Goal: Transaction & Acquisition: Purchase product/service

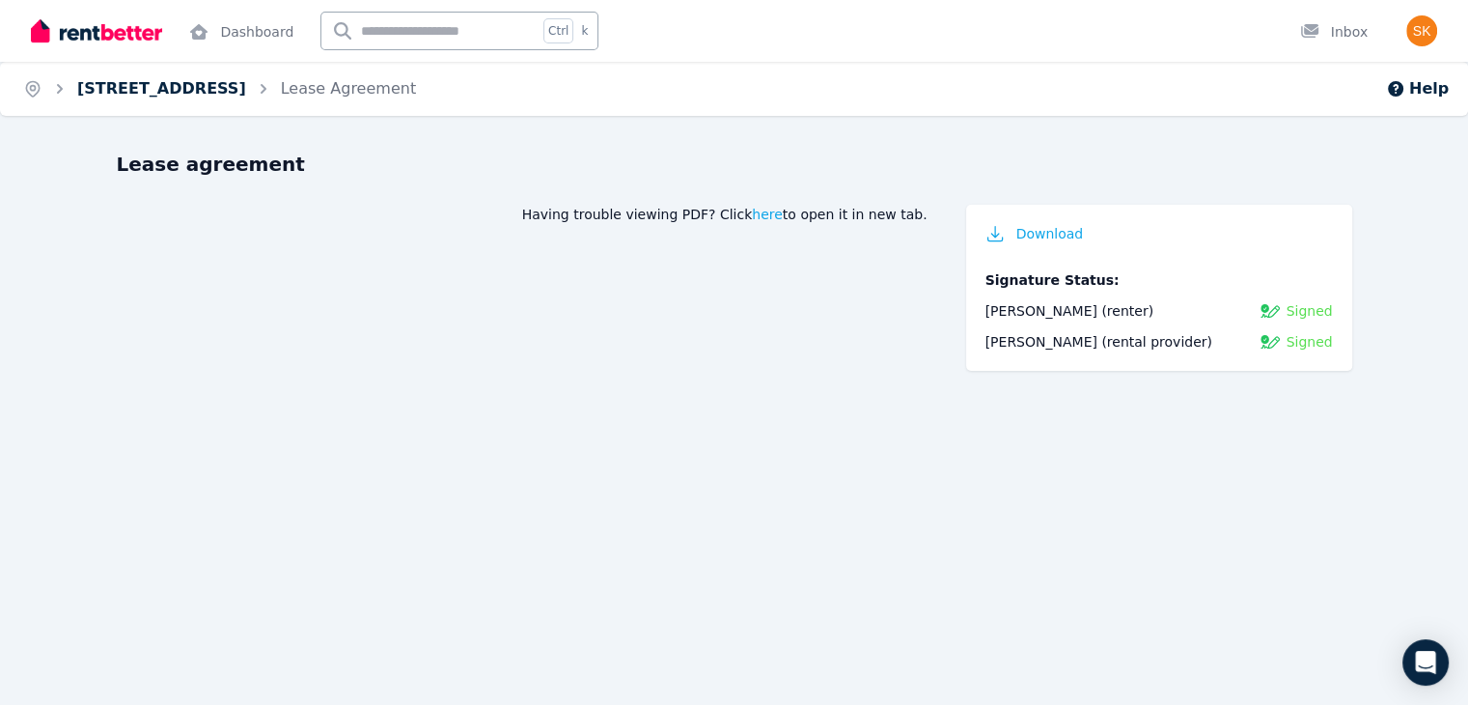
click at [238, 96] on link "8/32 Duke Street, Kangaroo Point" at bounding box center [161, 88] width 169 height 18
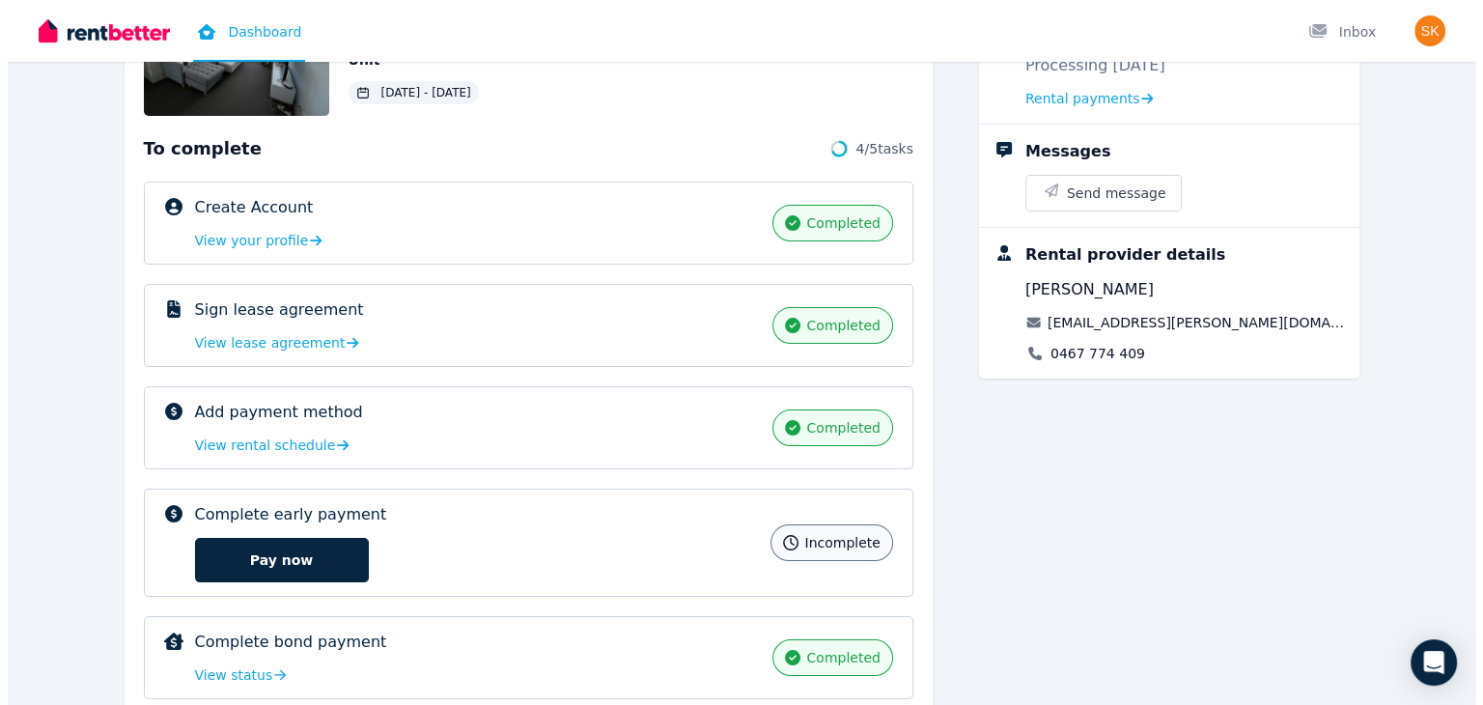
scroll to position [274, 0]
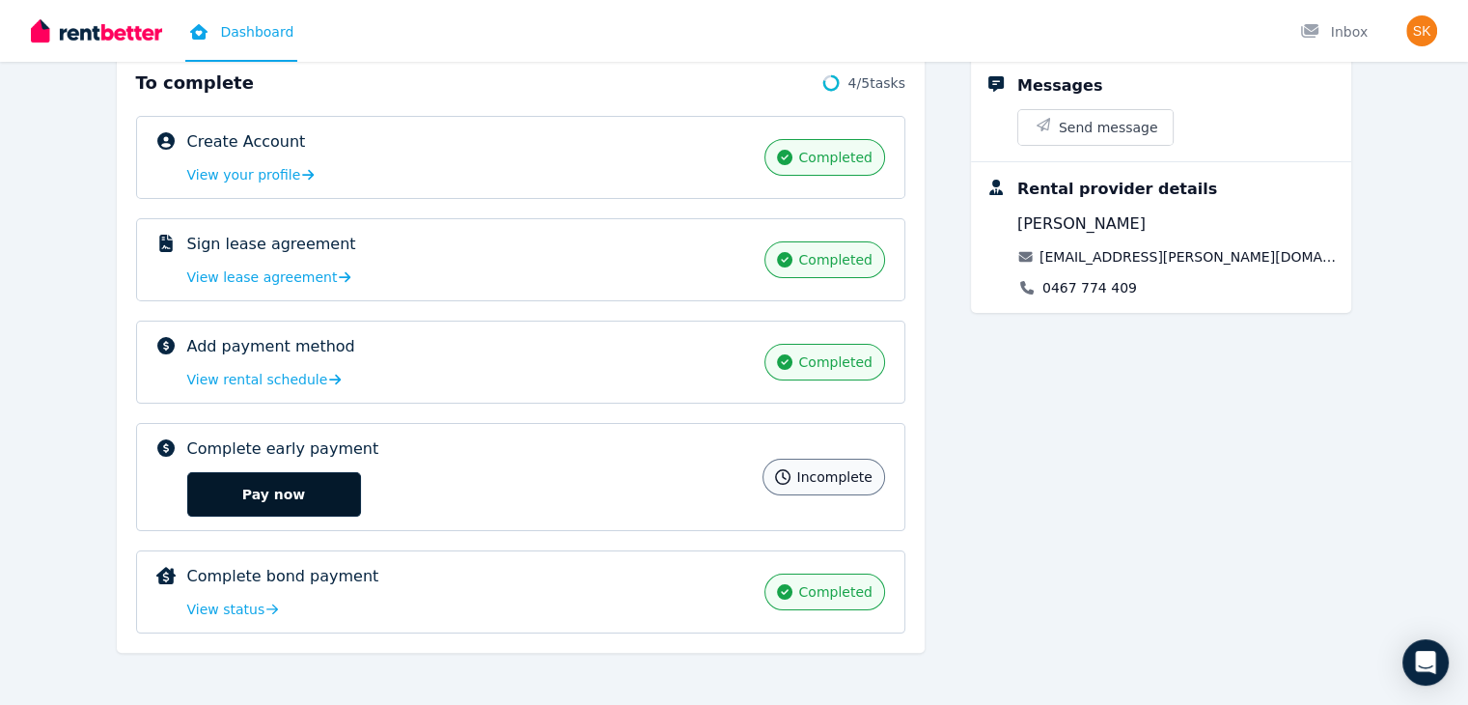
click at [201, 491] on button "Pay now" at bounding box center [274, 494] width 174 height 44
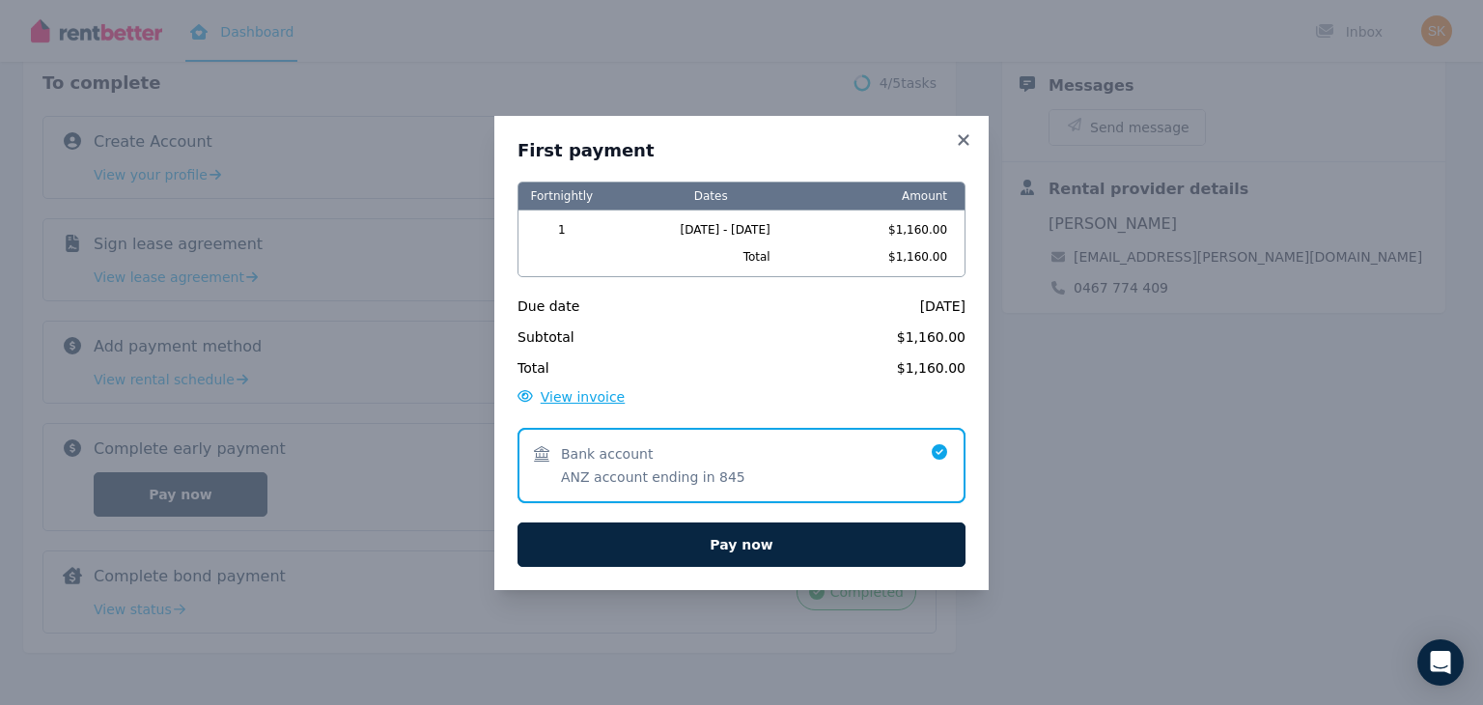
click at [598, 397] on span "View invoice" at bounding box center [583, 396] width 85 height 15
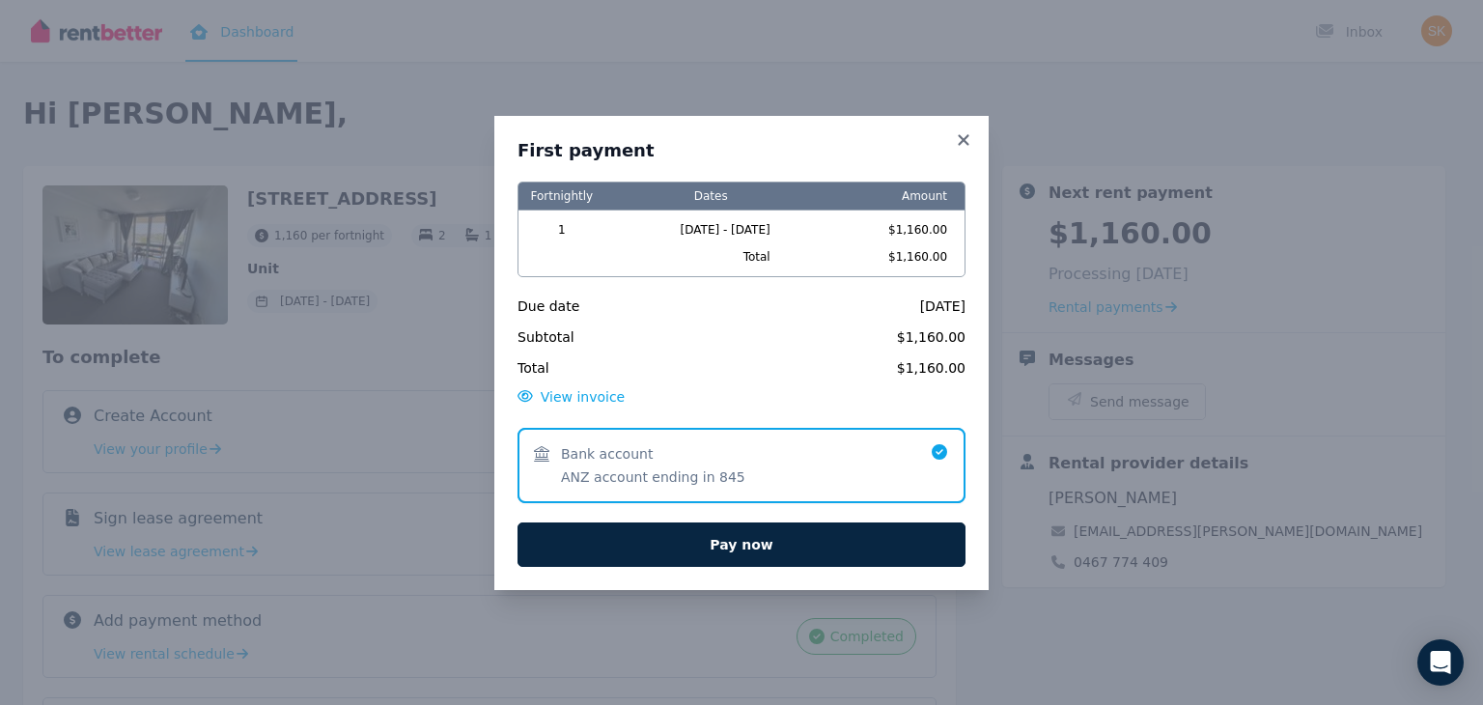
scroll to position [0, 0]
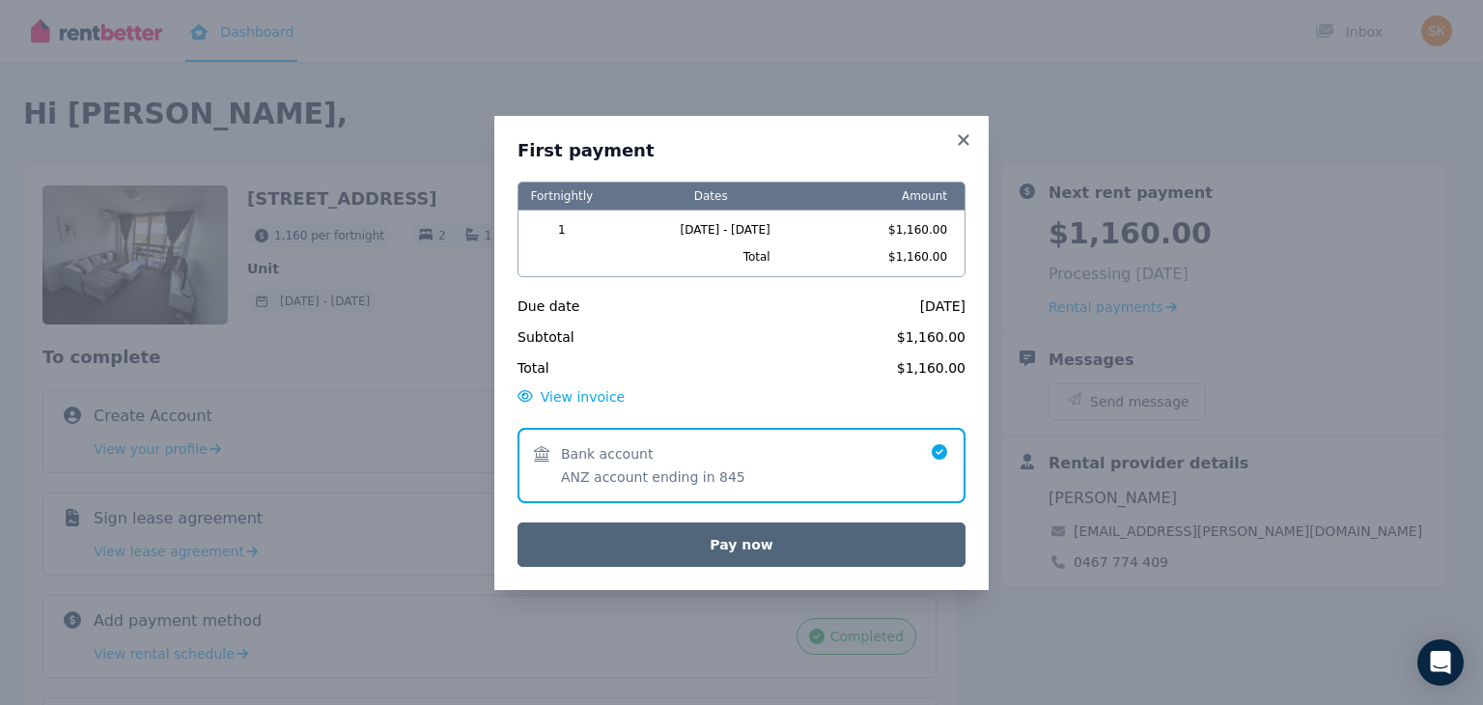
click at [739, 541] on button "Pay now" at bounding box center [741, 544] width 448 height 44
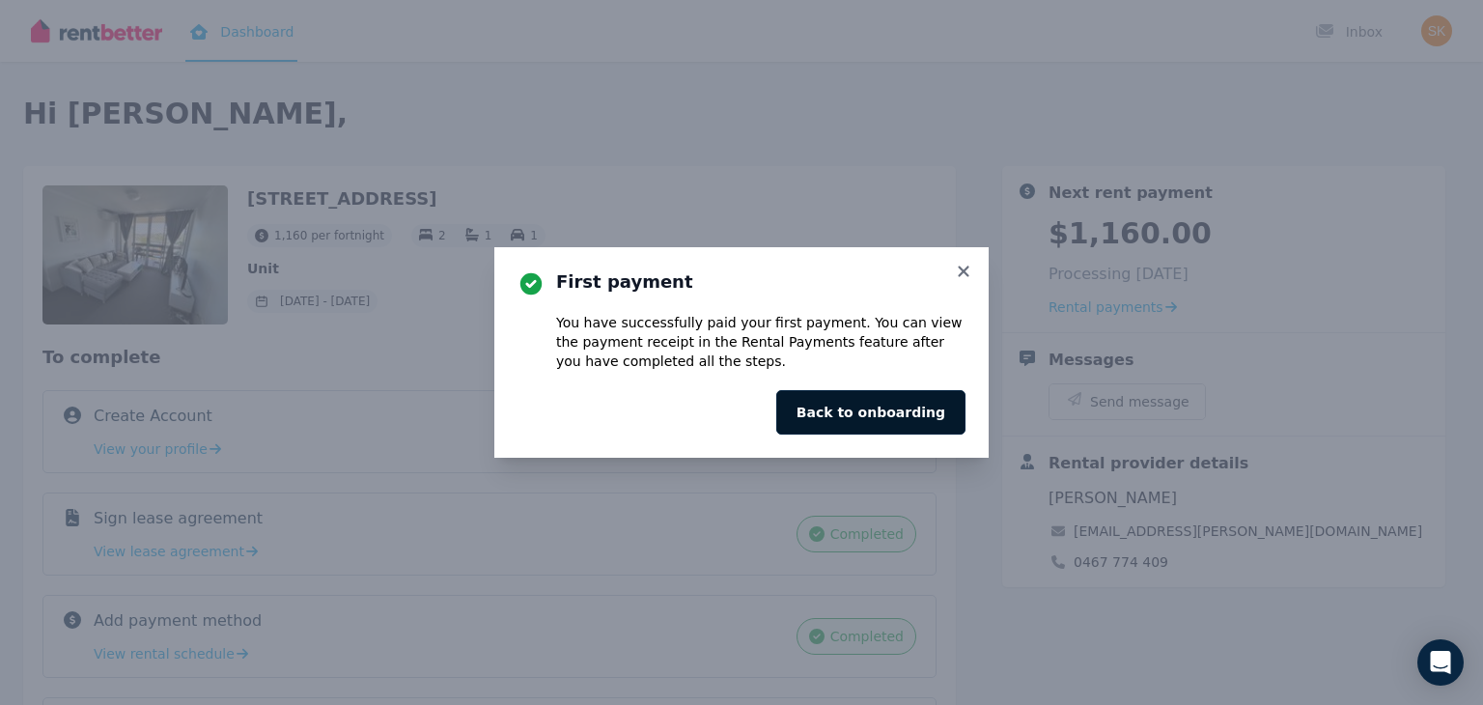
click at [871, 402] on button "Back to onboarding" at bounding box center [870, 412] width 189 height 44
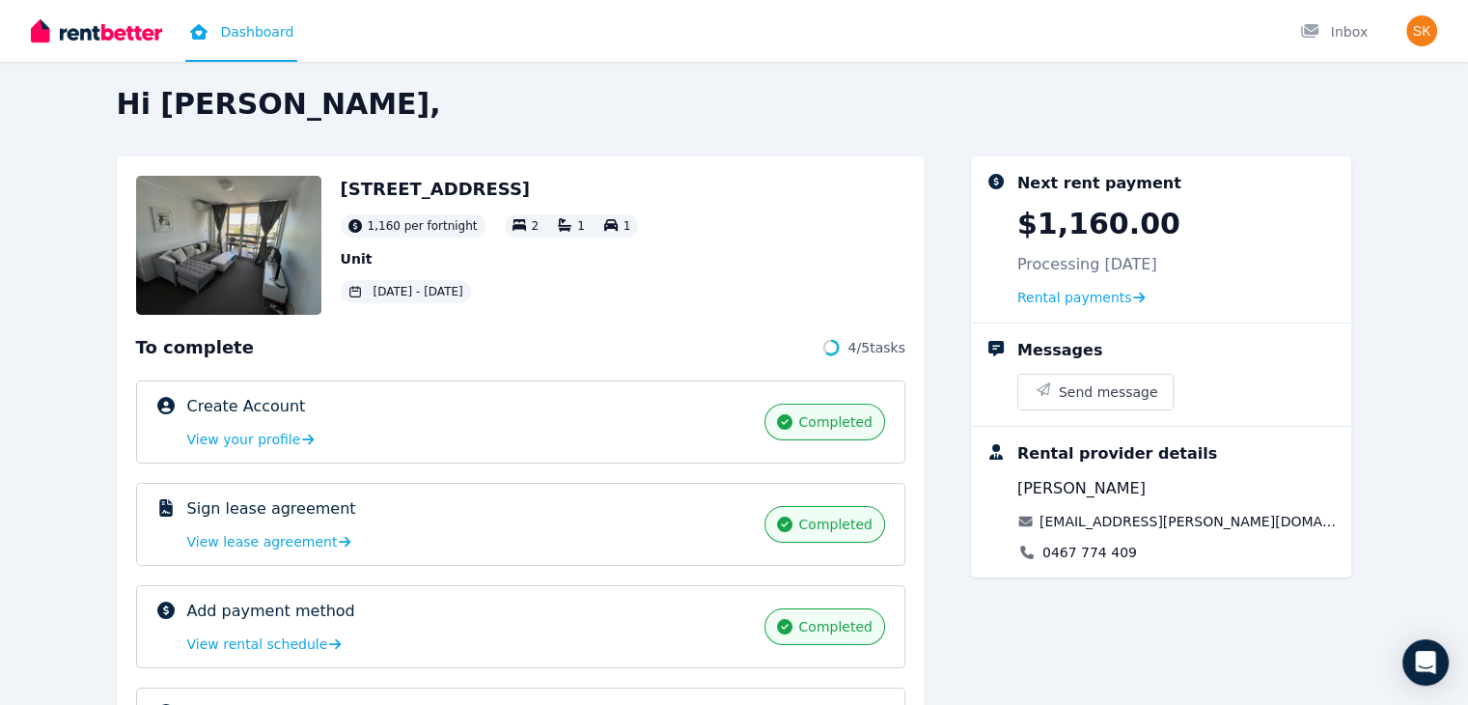
scroll to position [249, 0]
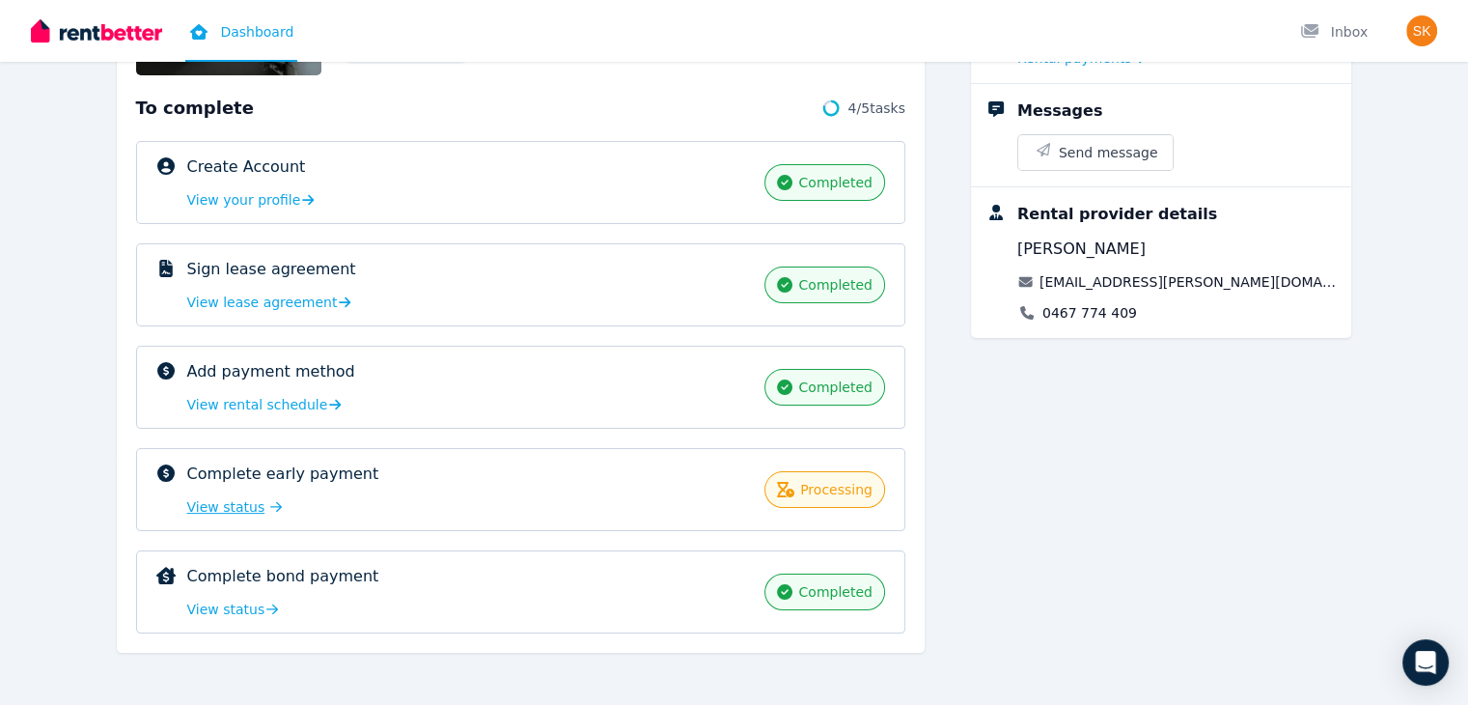
click at [187, 505] on span "View status" at bounding box center [226, 506] width 78 height 19
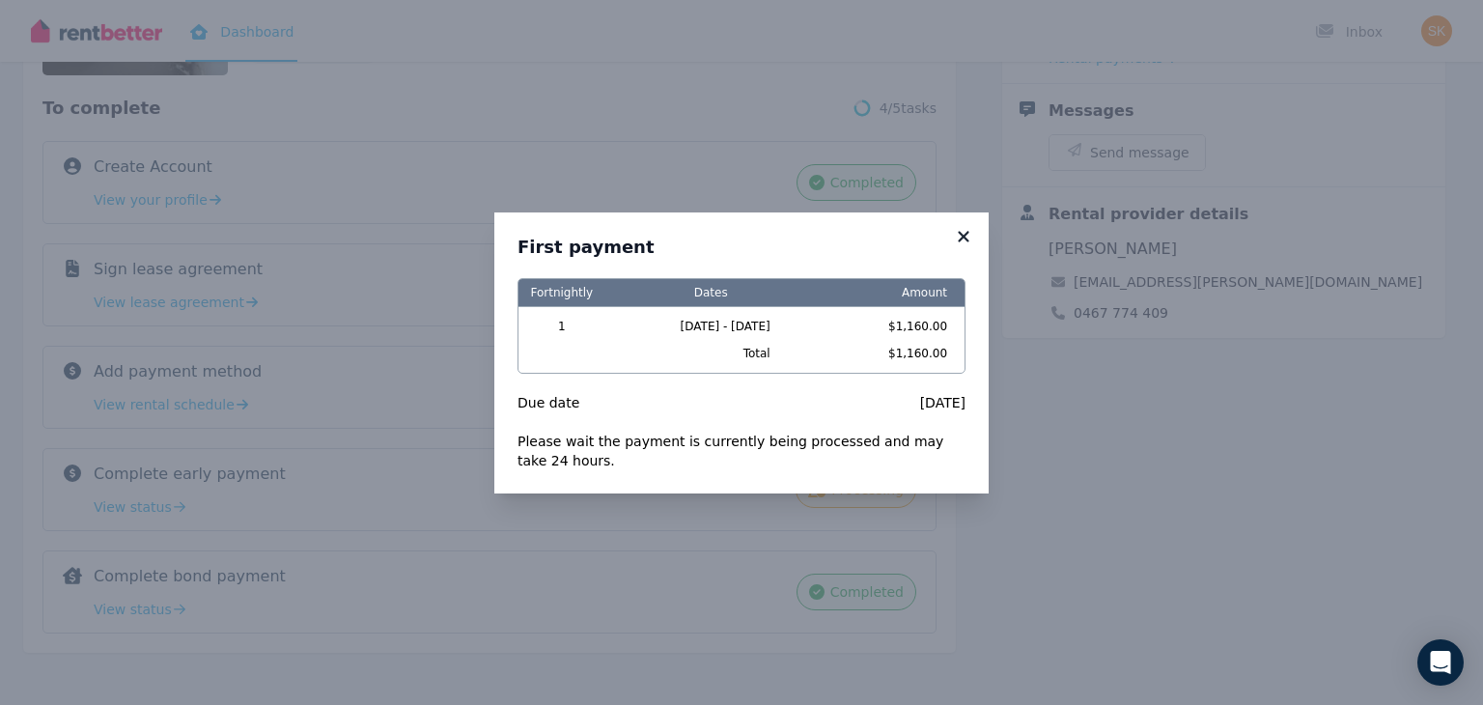
click at [959, 236] on icon at bounding box center [963, 236] width 19 height 17
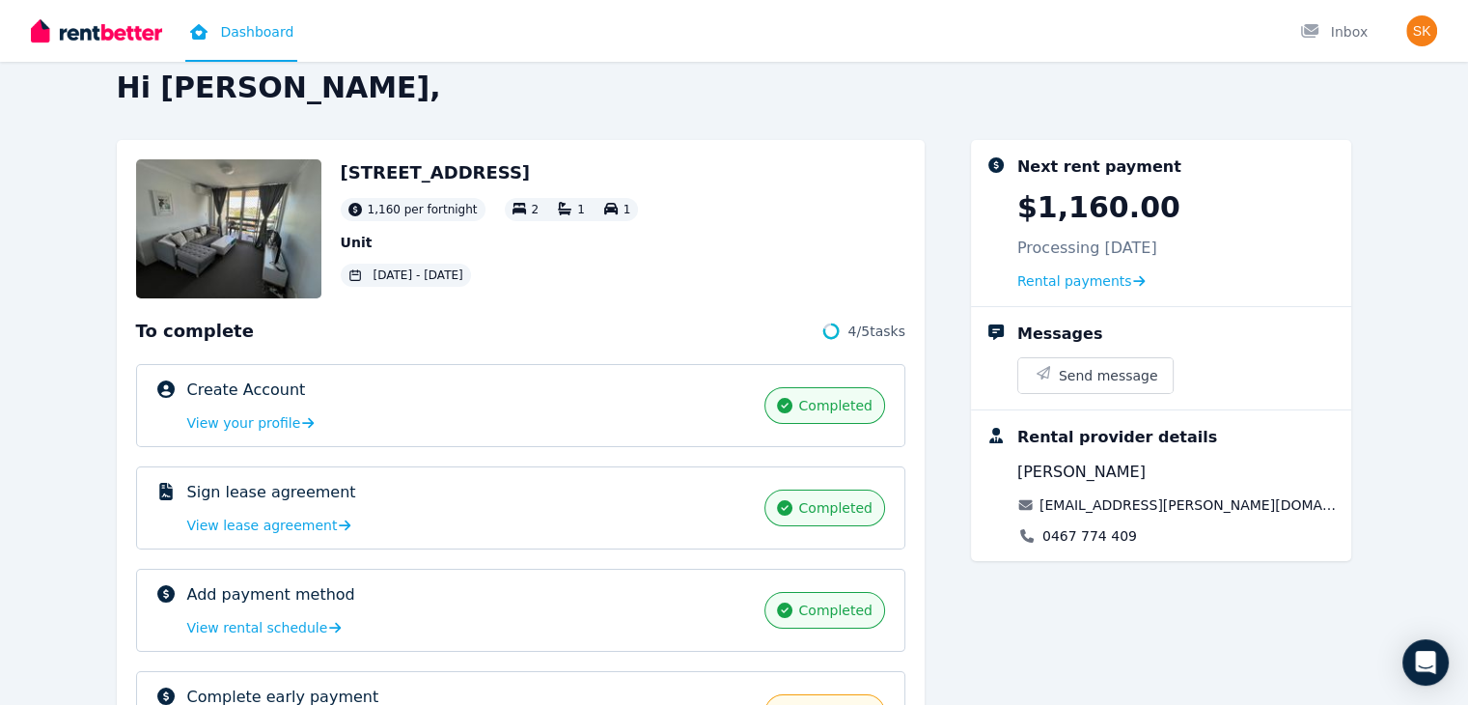
scroll to position [0, 0]
